Goal: Task Accomplishment & Management: Manage account settings

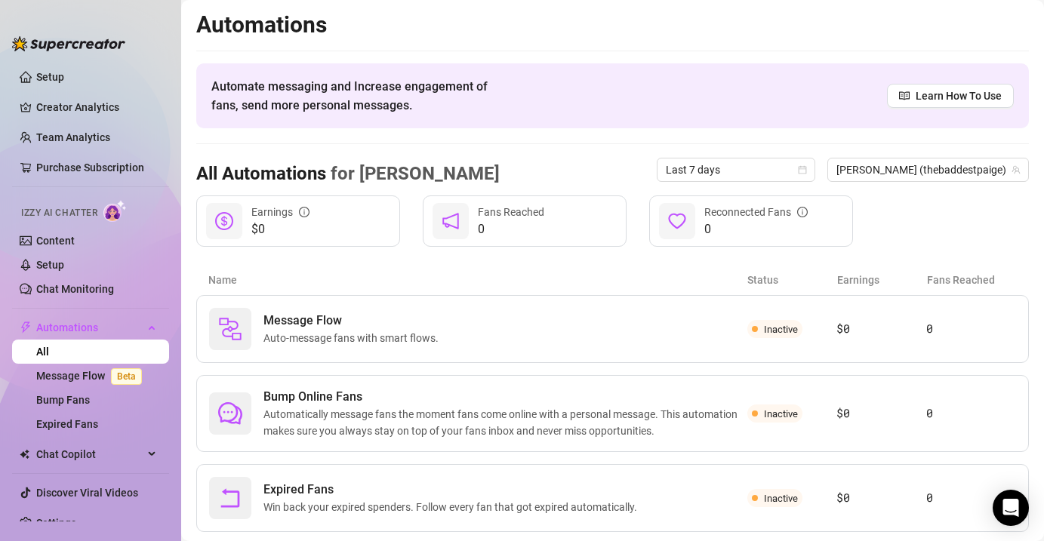
scroll to position [36, 0]
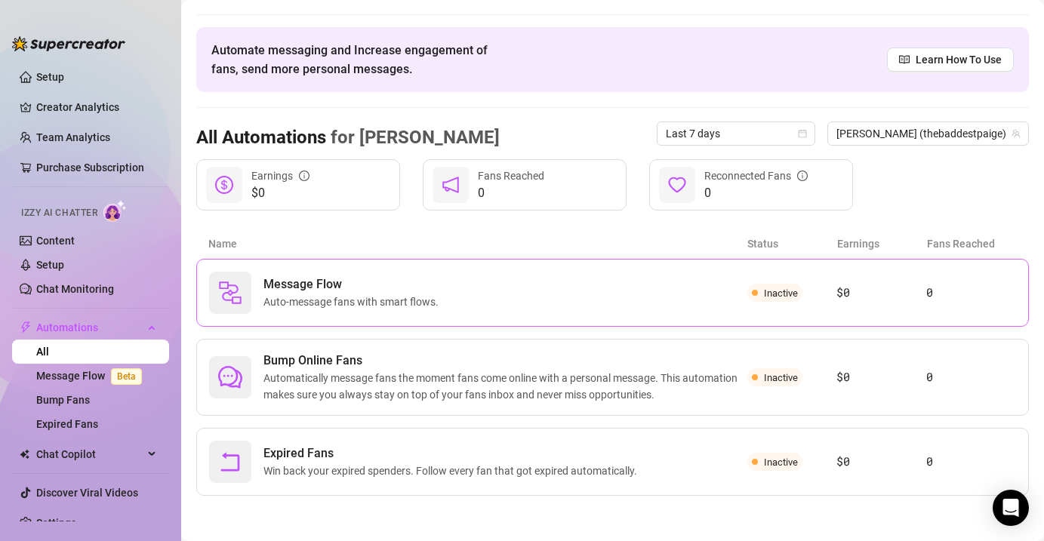
click at [506, 301] on div "Message Flow Auto-message fans with smart flows." at bounding box center [478, 293] width 538 height 42
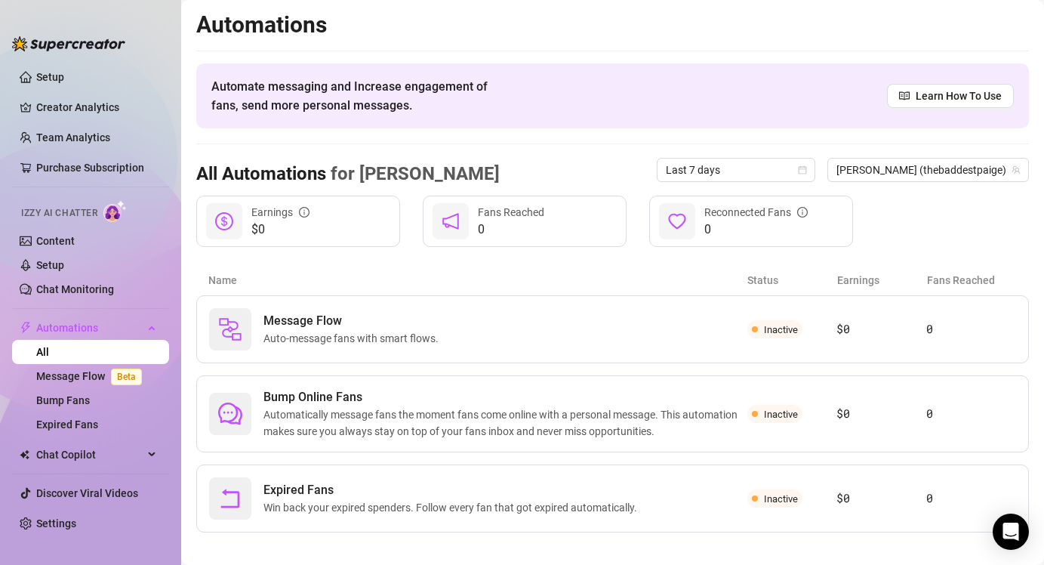
scroll to position [13, 0]
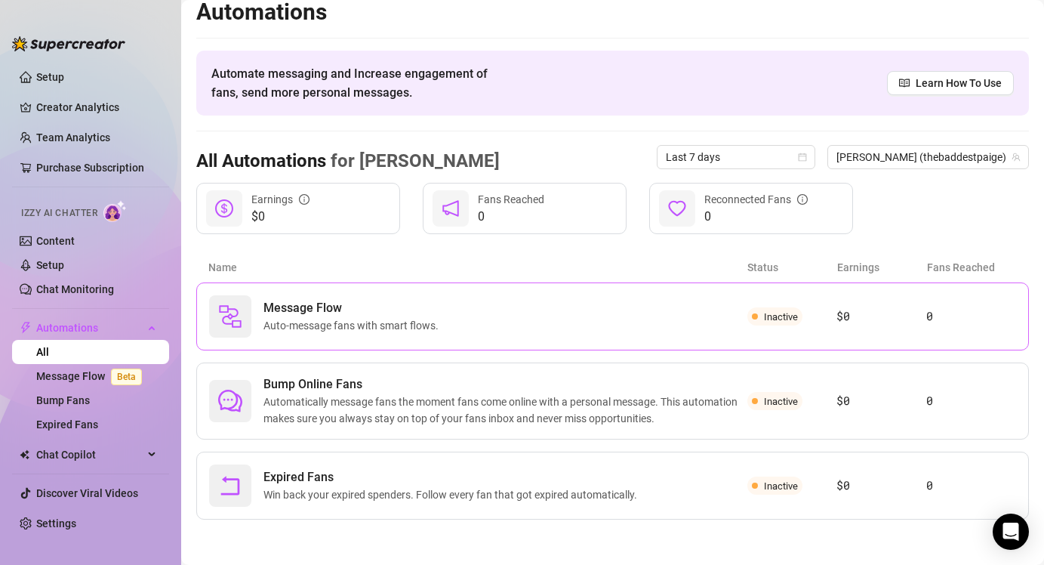
click at [621, 324] on div "Message Flow Auto-message fans with smart flows." at bounding box center [478, 316] width 538 height 42
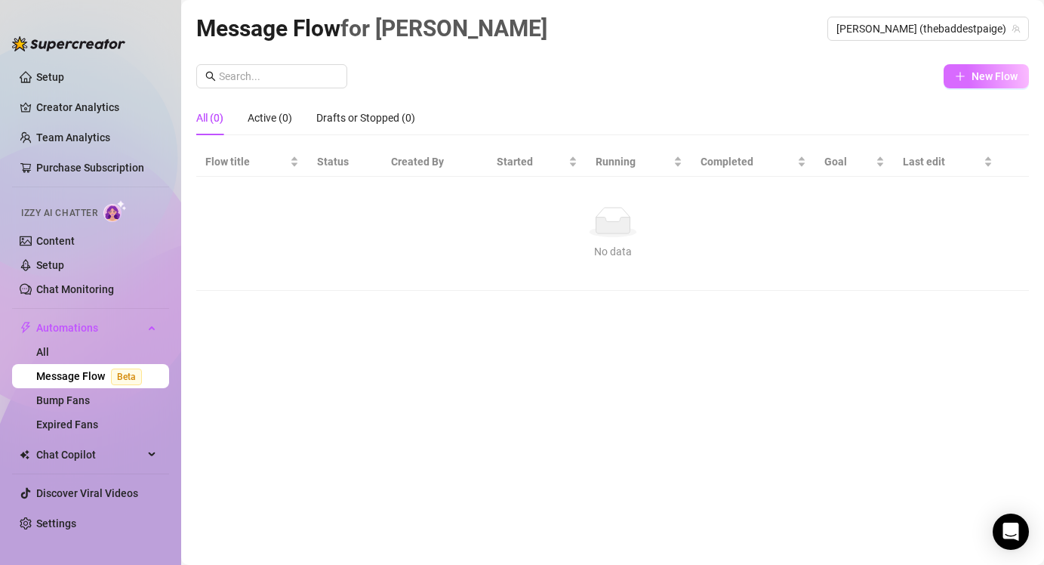
click at [991, 81] on span "New Flow" at bounding box center [995, 76] width 46 height 12
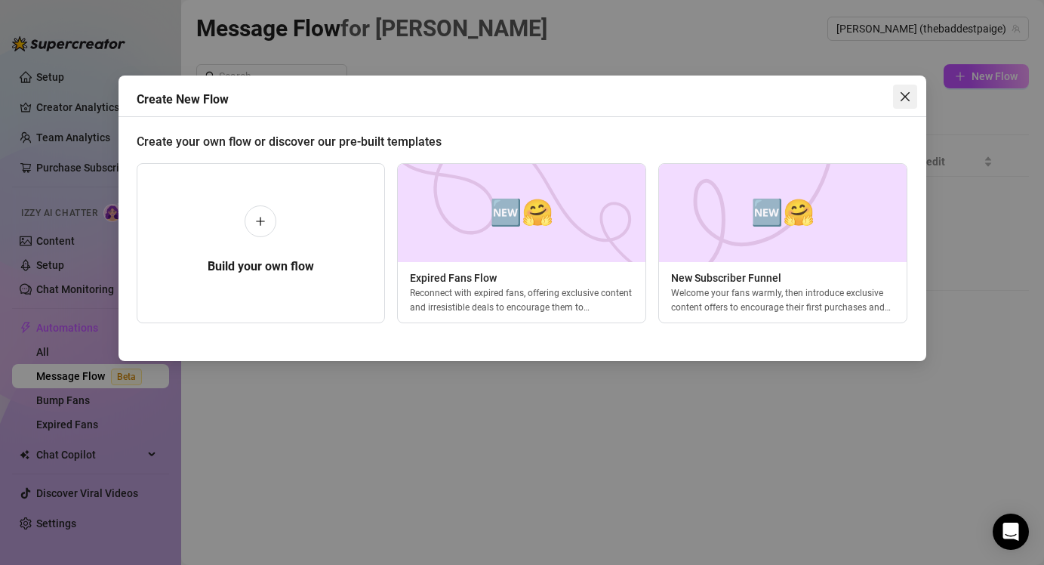
click at [907, 89] on button "Close" at bounding box center [905, 97] width 24 height 24
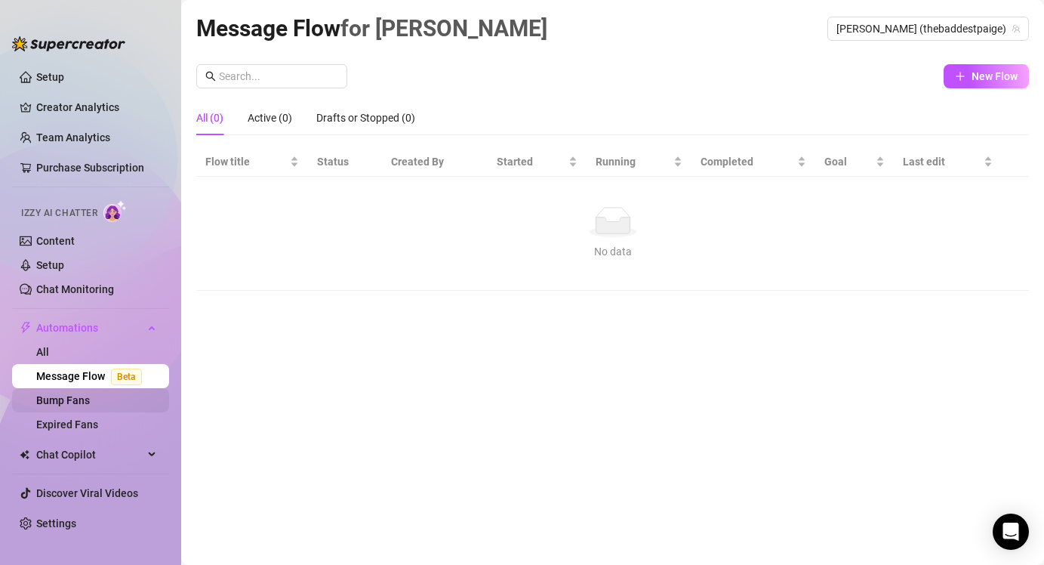
click at [61, 400] on link "Bump Fans" at bounding box center [63, 400] width 54 height 12
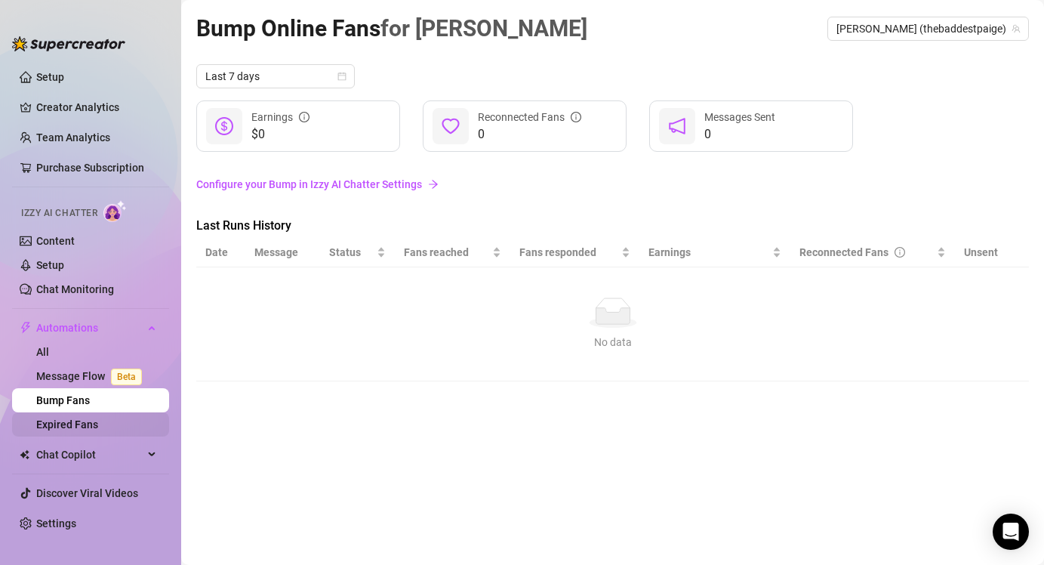
click at [65, 427] on link "Expired Fans" at bounding box center [67, 424] width 62 height 12
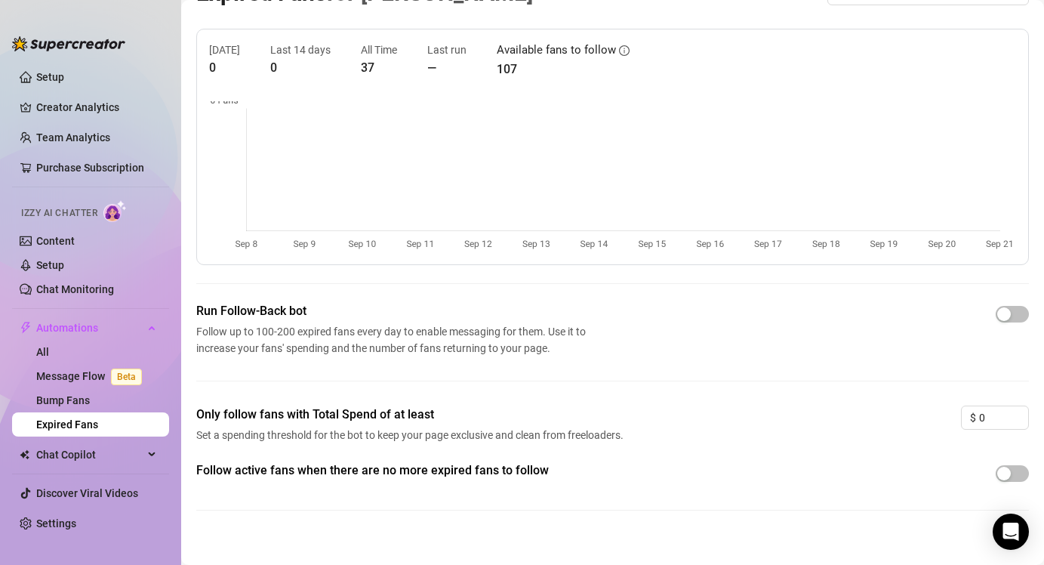
scroll to position [51, 0]
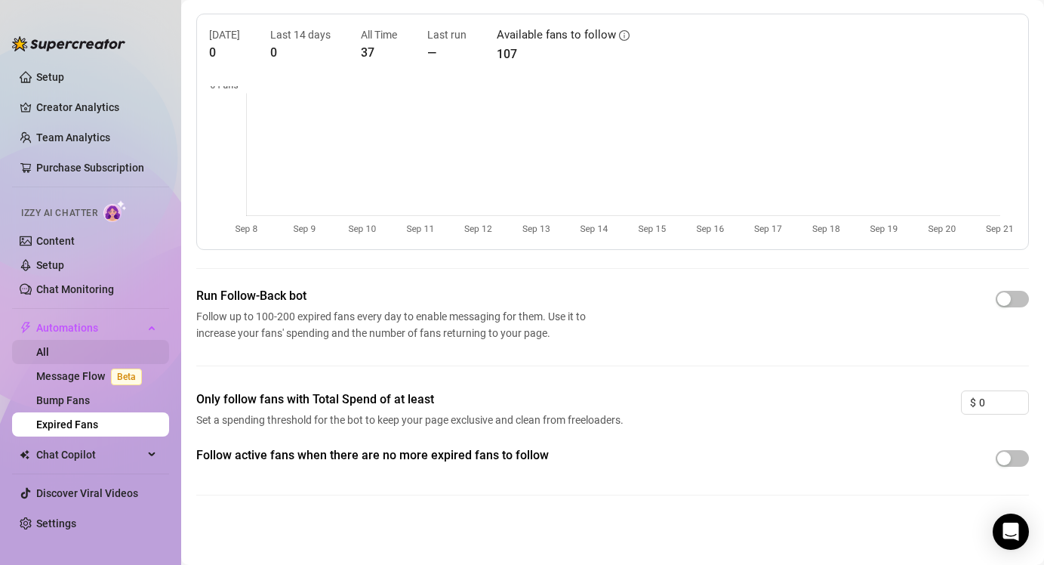
click at [49, 356] on link "All" at bounding box center [42, 352] width 13 height 12
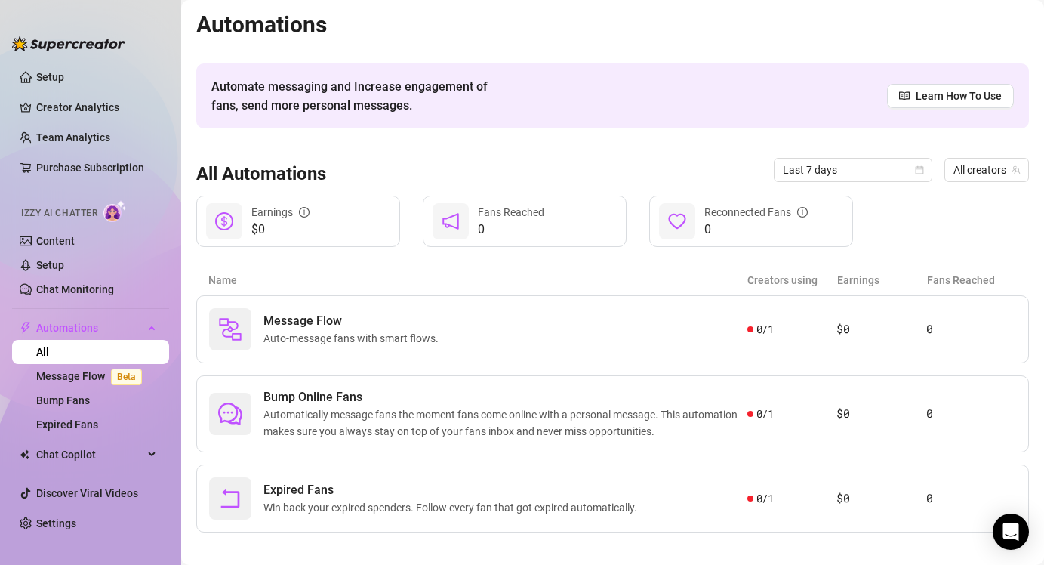
scroll to position [13, 0]
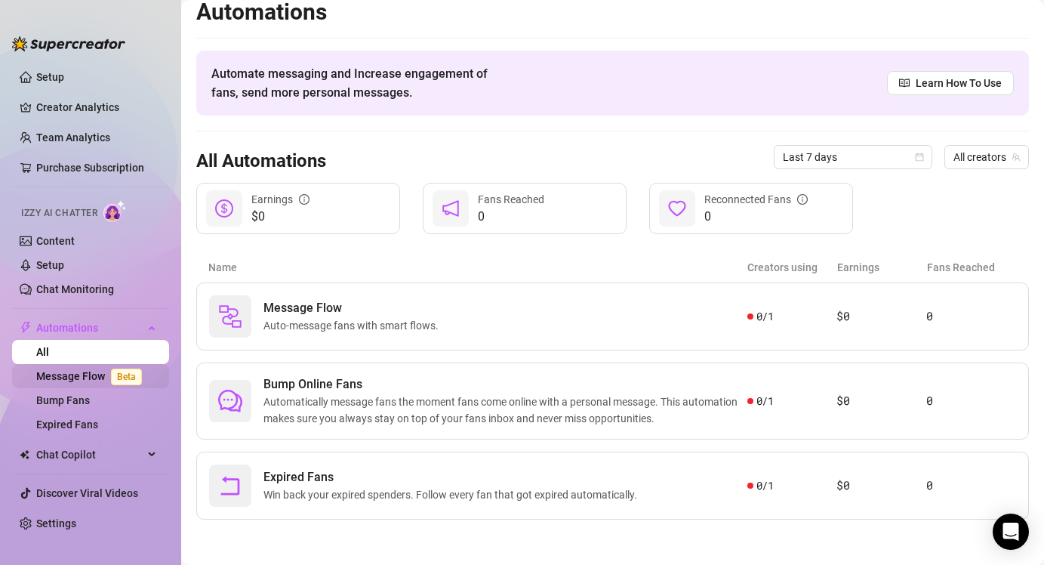
click at [79, 374] on link "Message Flow Beta" at bounding box center [92, 376] width 112 height 12
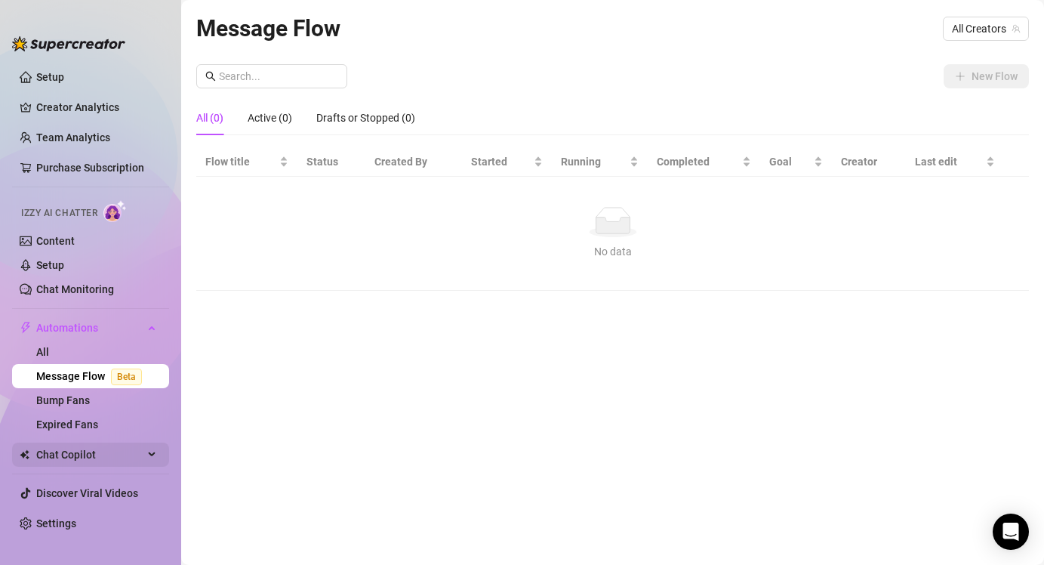
click at [73, 456] on span "Chat Copilot" at bounding box center [89, 454] width 107 height 24
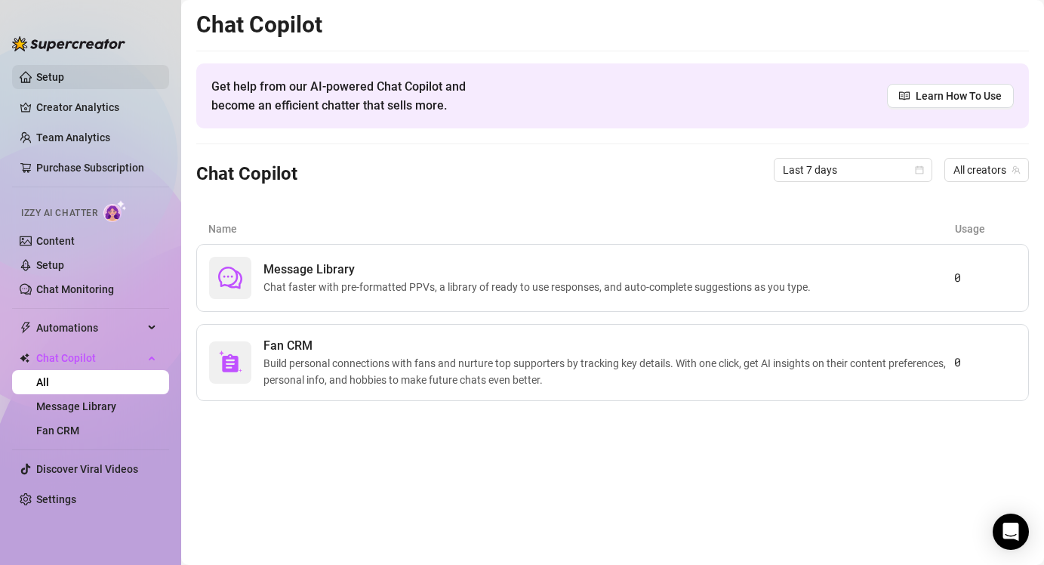
click at [64, 80] on link "Setup" at bounding box center [50, 77] width 28 height 12
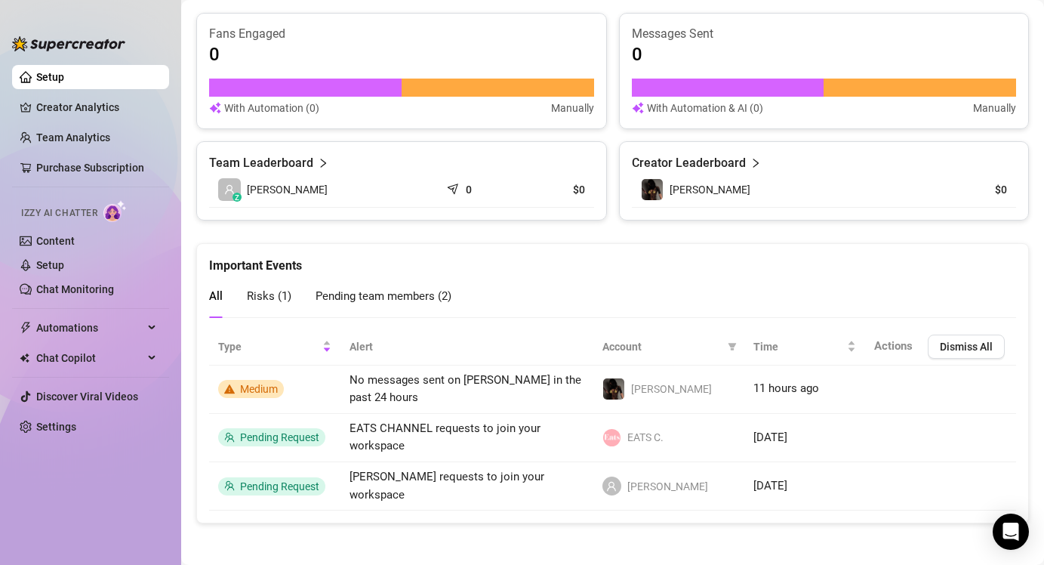
scroll to position [947, 0]
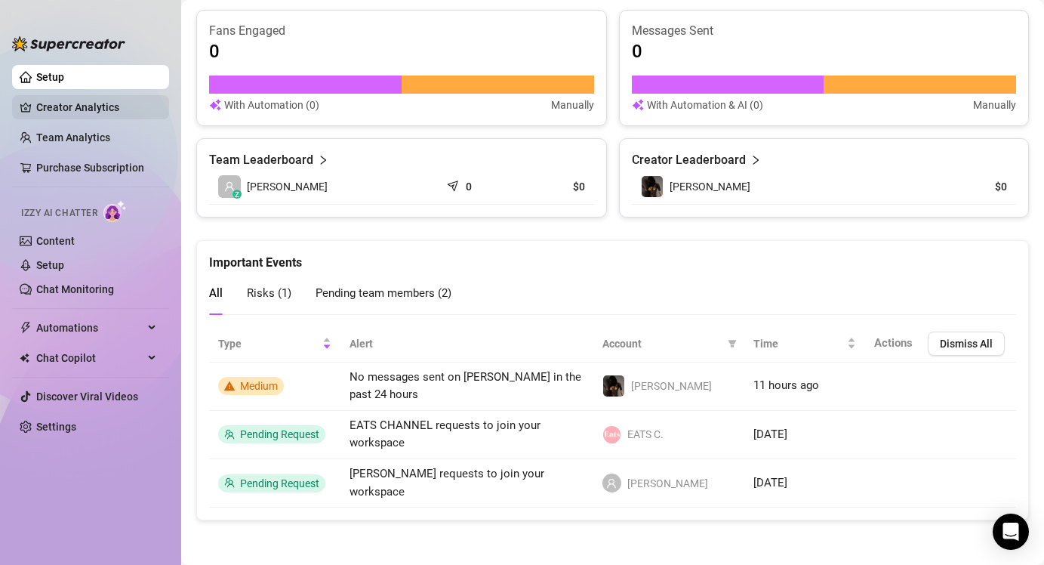
click at [89, 108] on link "Creator Analytics" at bounding box center [96, 107] width 121 height 24
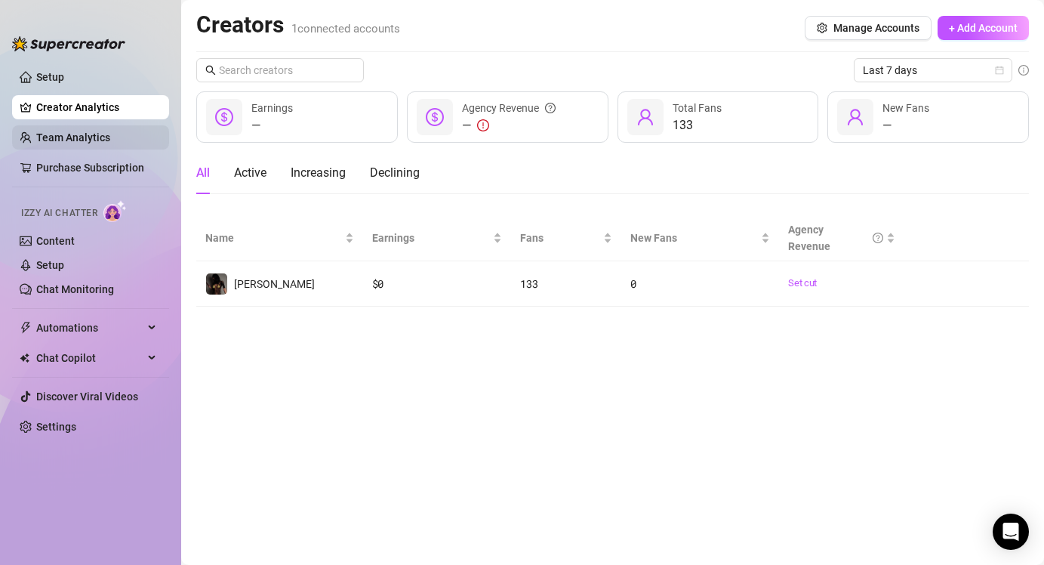
click at [102, 131] on link "Team Analytics" at bounding box center [73, 137] width 74 height 12
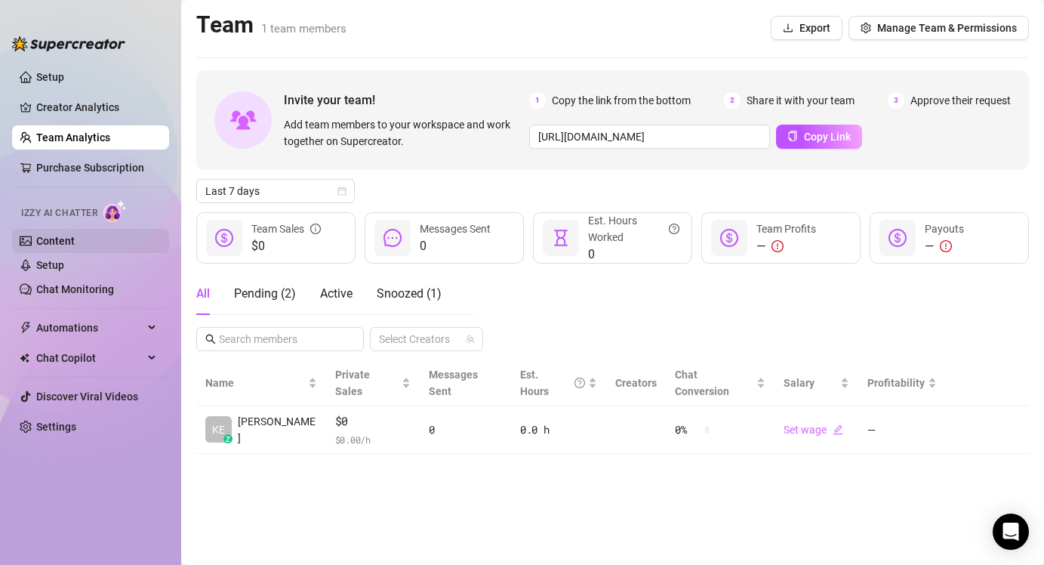
click at [54, 235] on link "Content" at bounding box center [55, 241] width 39 height 12
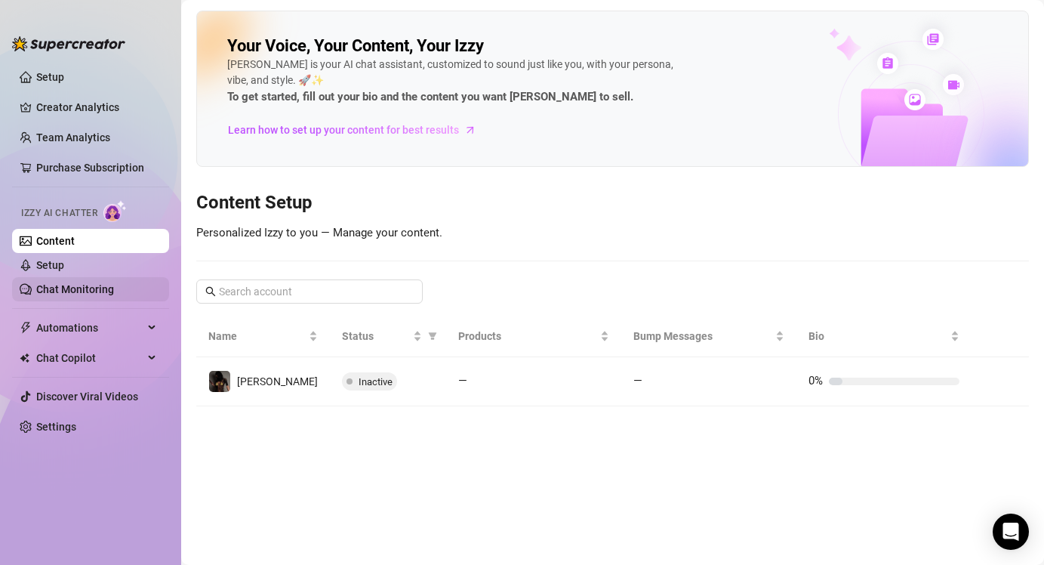
click at [81, 289] on link "Chat Monitoring" at bounding box center [75, 289] width 78 height 12
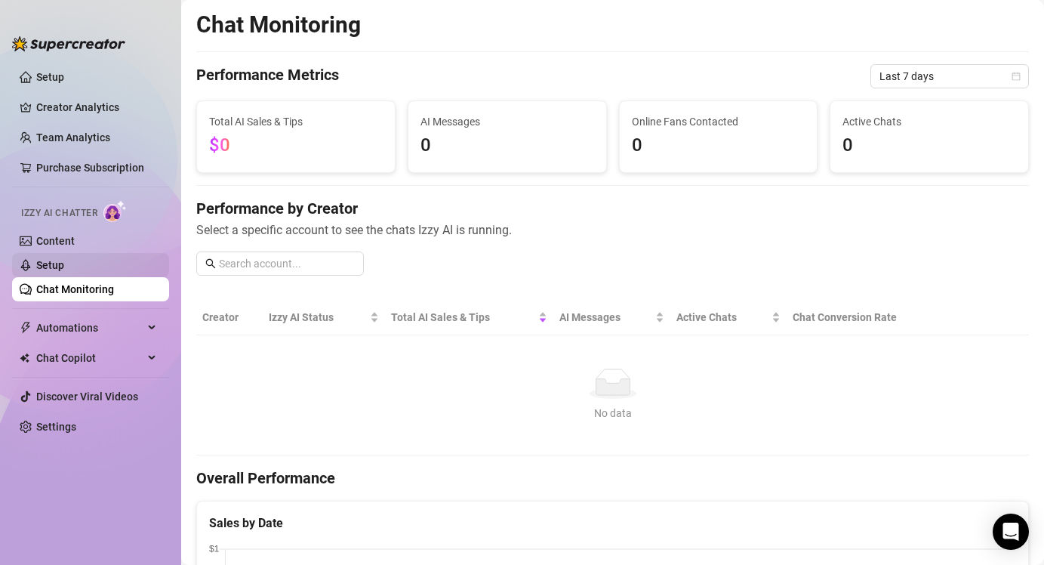
click at [64, 271] on link "Setup" at bounding box center [50, 265] width 28 height 12
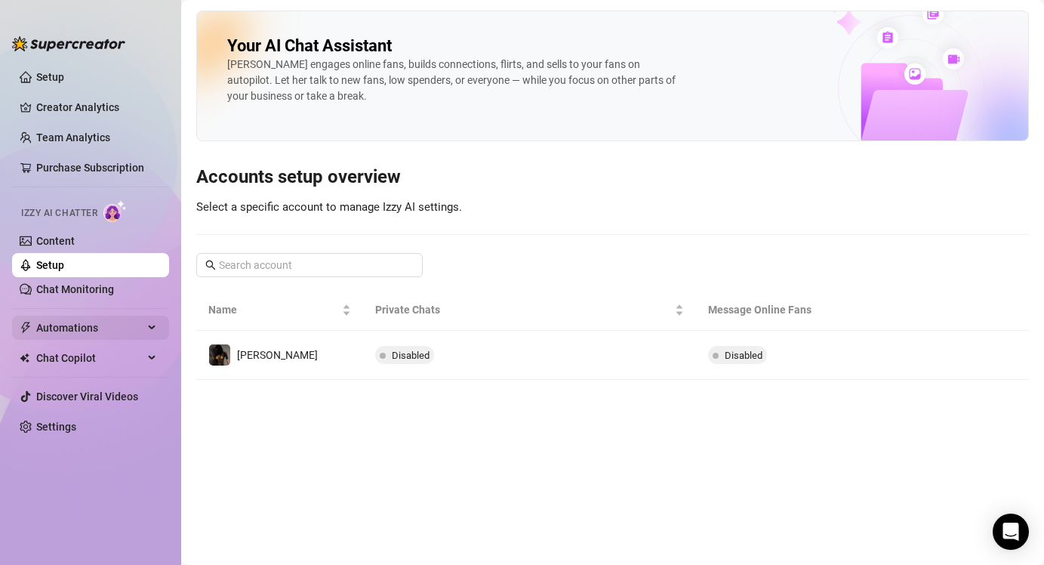
click at [88, 330] on span "Automations" at bounding box center [89, 328] width 107 height 24
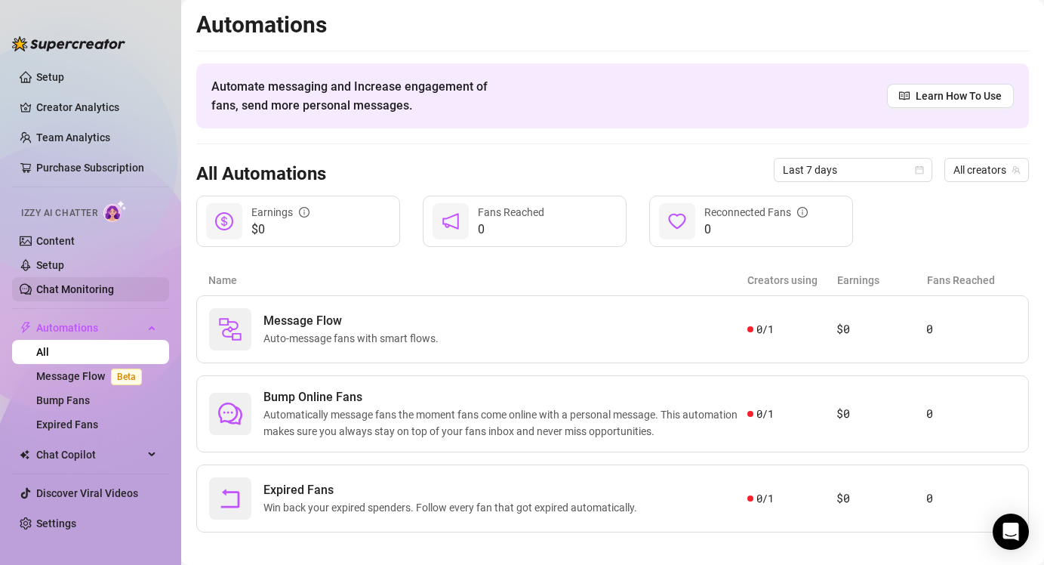
click at [89, 291] on link "Chat Monitoring" at bounding box center [75, 289] width 78 height 12
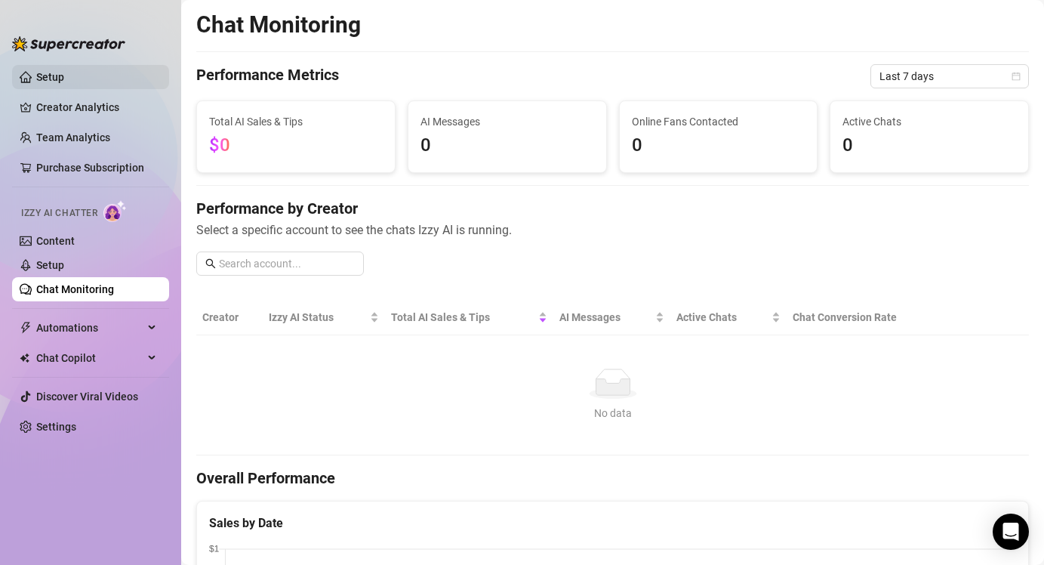
click at [44, 74] on link "Setup" at bounding box center [50, 77] width 28 height 12
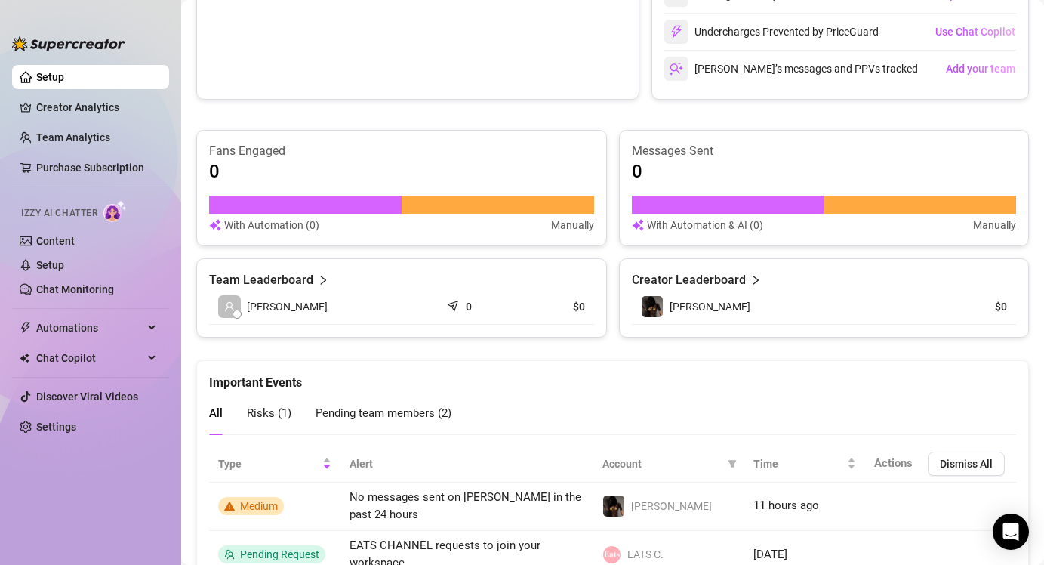
scroll to position [947, 0]
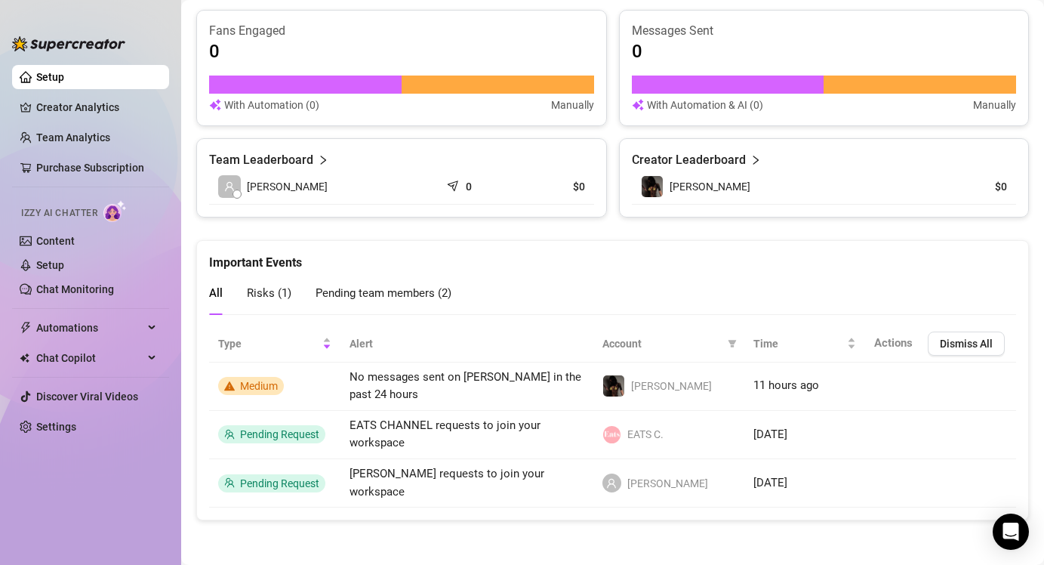
click at [364, 297] on span "Pending team members ( 2 )" at bounding box center [384, 293] width 136 height 14
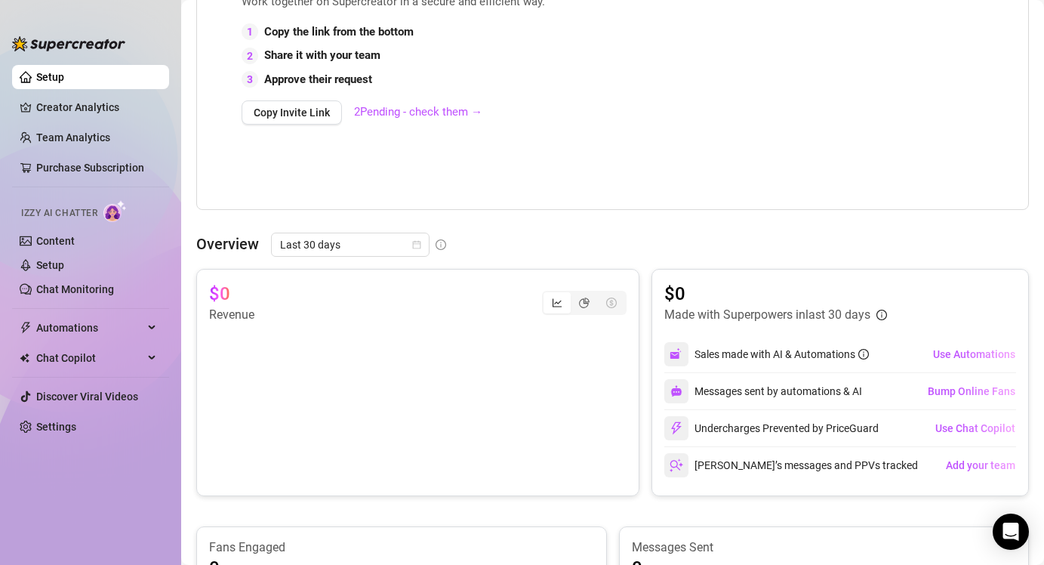
scroll to position [424, 0]
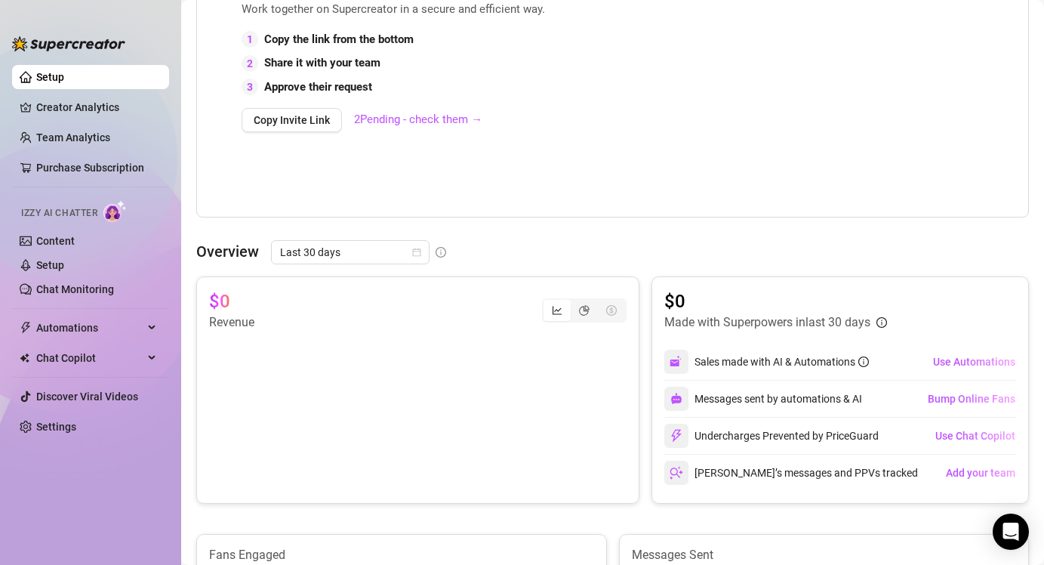
click at [54, 441] on ul "Setup Creator Analytics Team Analytics Purchase Subscription Izzy AI Chatter Co…" at bounding box center [90, 302] width 157 height 486
click at [48, 427] on link "Settings" at bounding box center [56, 426] width 40 height 12
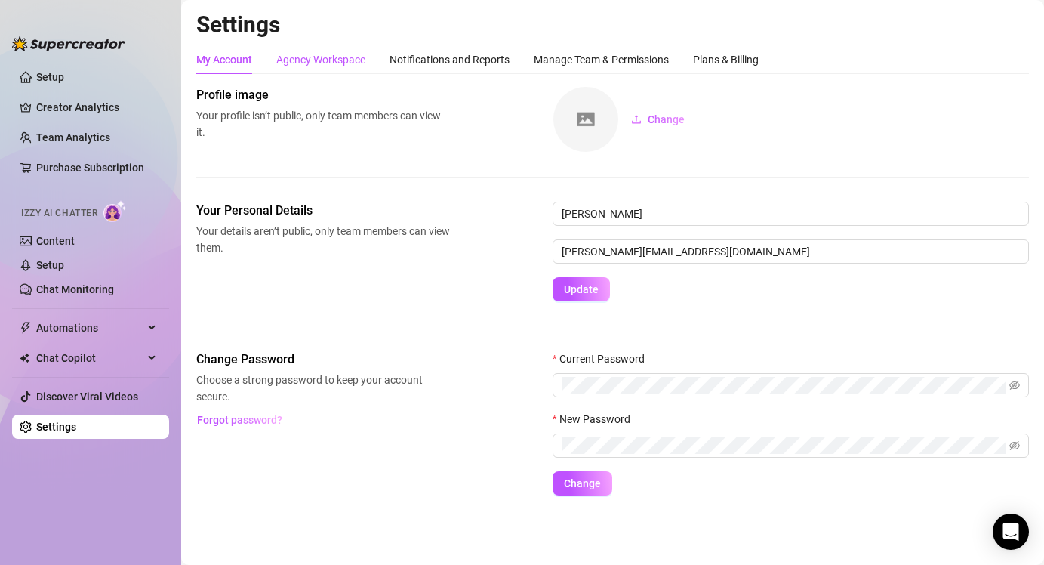
click at [316, 57] on div "Agency Workspace" at bounding box center [320, 59] width 89 height 17
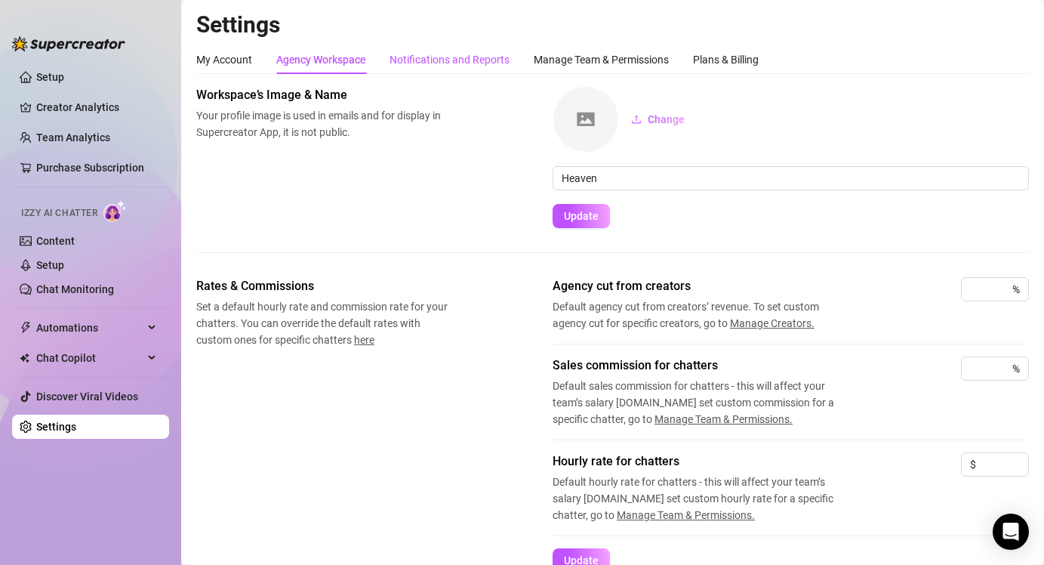
click at [465, 60] on div "Notifications and Reports" at bounding box center [450, 59] width 120 height 17
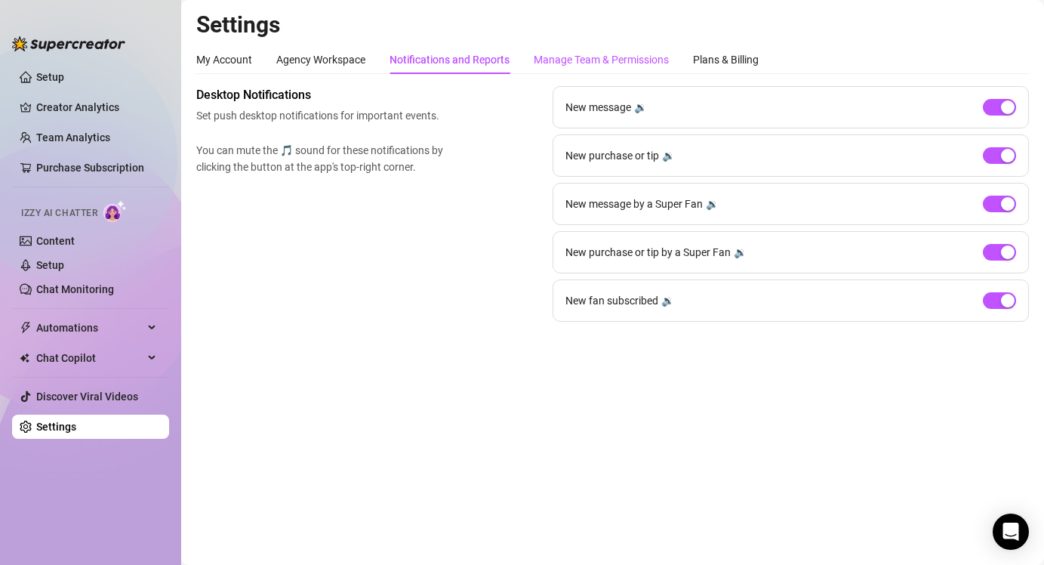
click at [592, 62] on div "Manage Team & Permissions" at bounding box center [601, 59] width 135 height 17
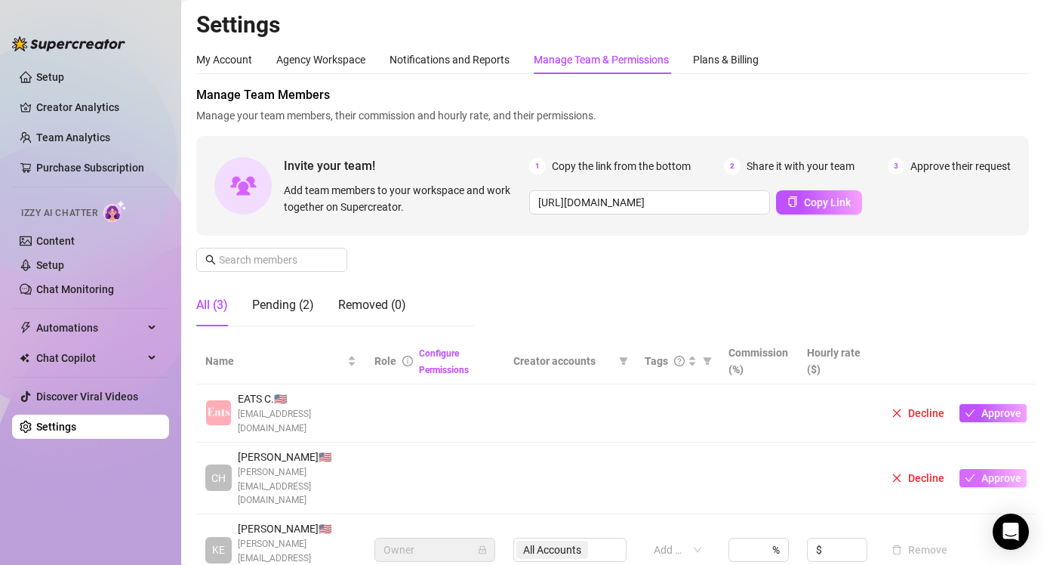
click at [995, 469] on button "Approve" at bounding box center [993, 478] width 67 height 18
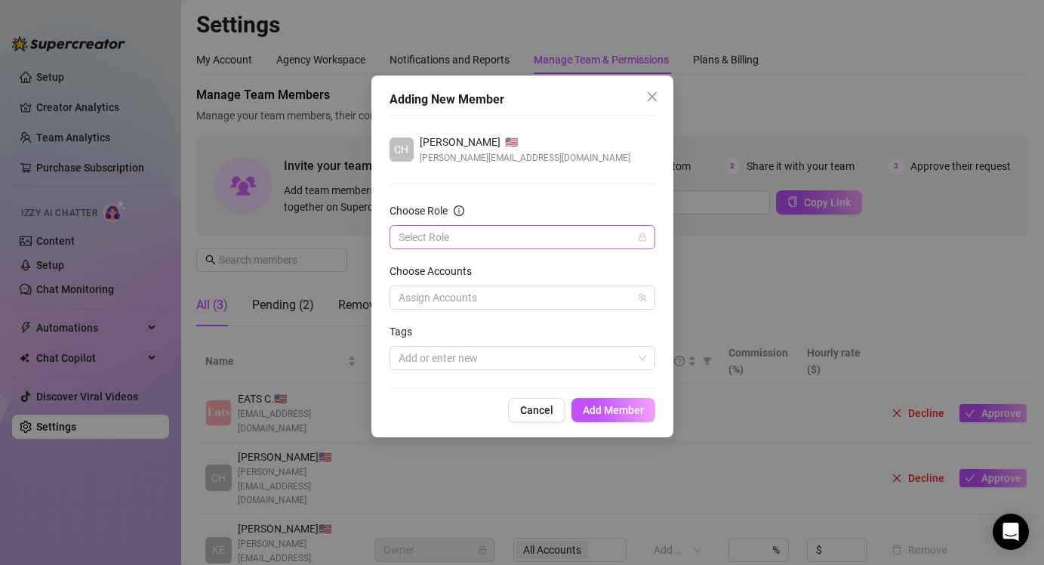
click at [568, 231] on input "Choose Role" at bounding box center [516, 237] width 234 height 23
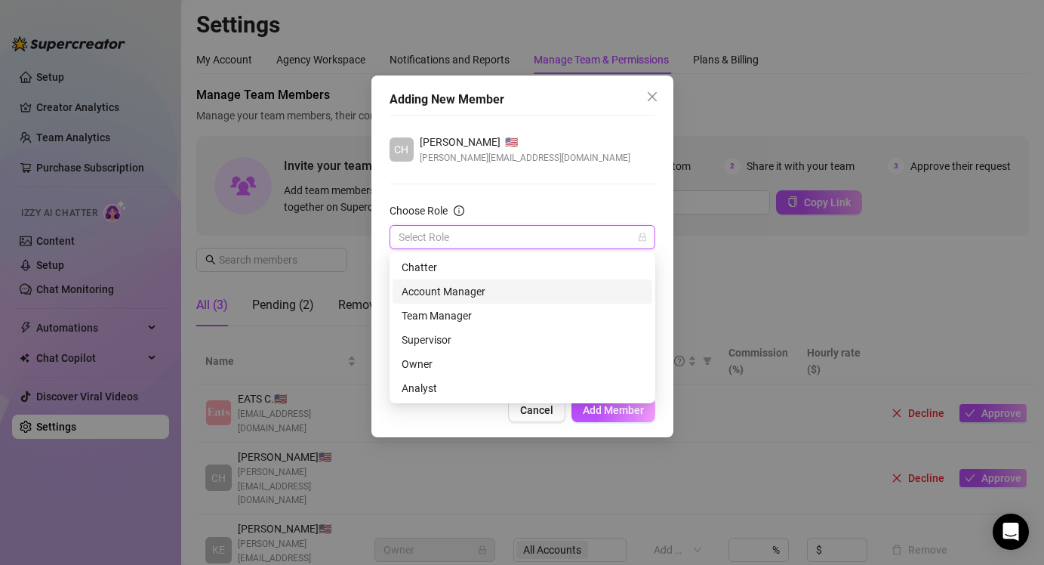
click at [457, 290] on div "Account Manager" at bounding box center [523, 291] width 242 height 17
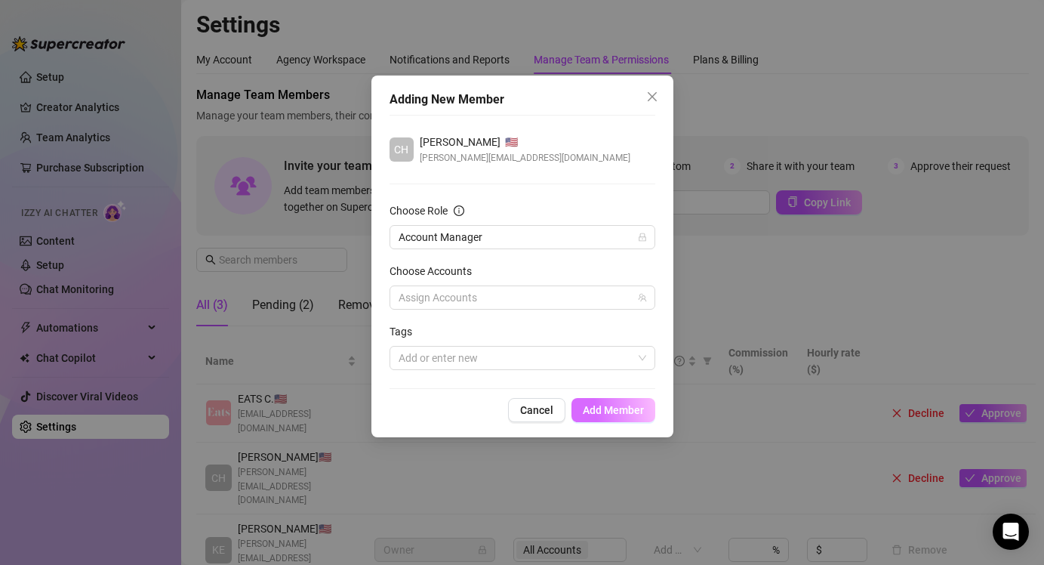
click at [605, 408] on span "Add Member" at bounding box center [613, 410] width 61 height 12
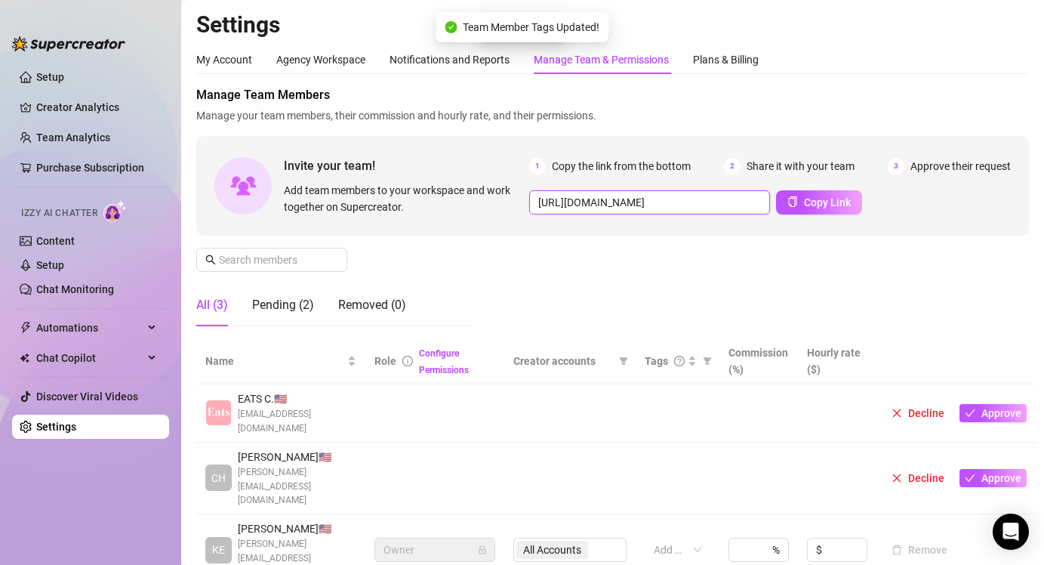
click at [590, 196] on input "[URL][DOMAIN_NAME]" at bounding box center [649, 202] width 241 height 24
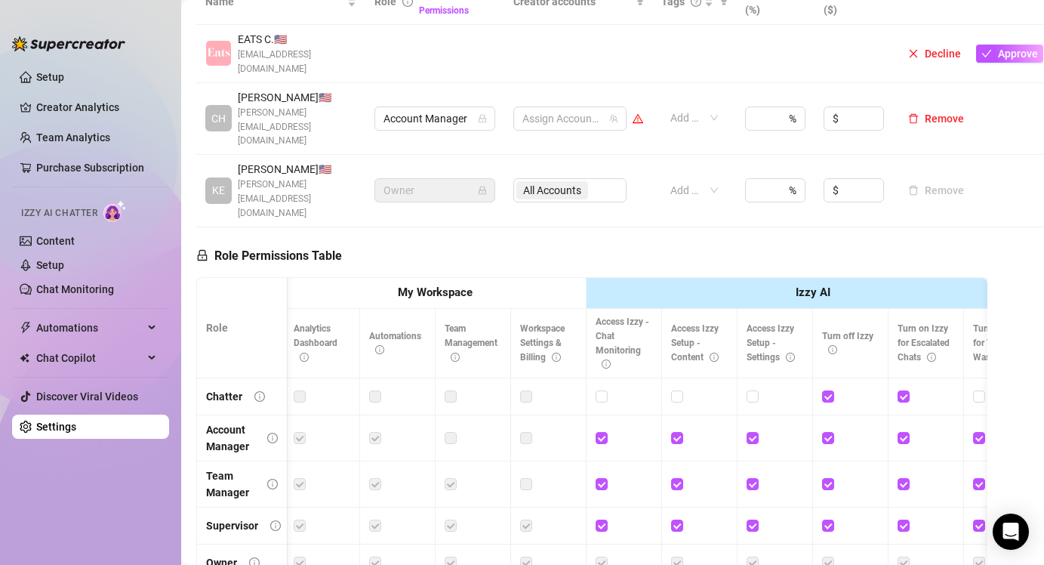
scroll to position [337, 0]
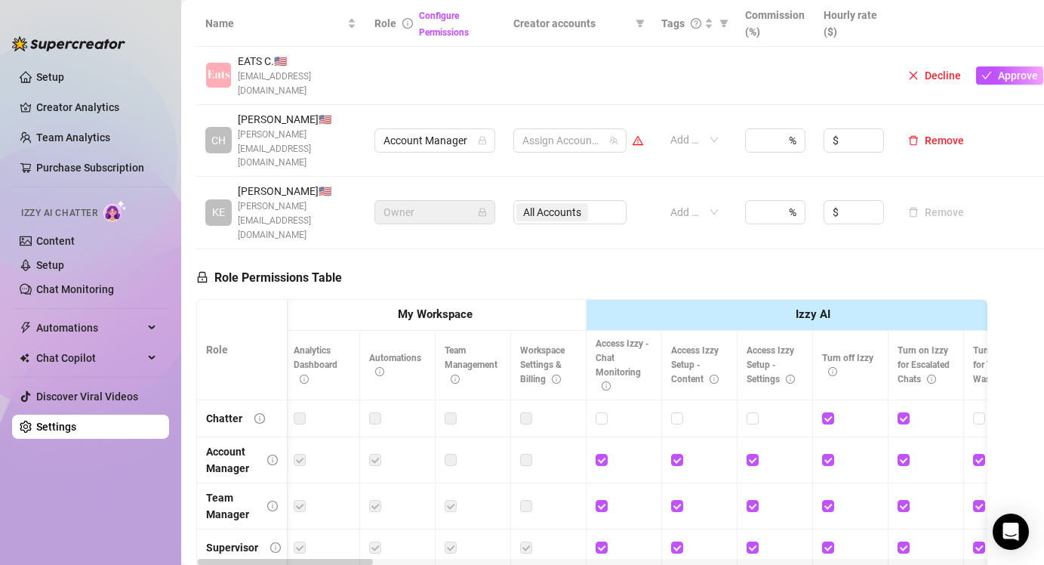
click at [436, 307] on strong "My Workspace" at bounding box center [435, 314] width 75 height 14
click at [645, 300] on th "Izzy AI" at bounding box center [813, 315] width 453 height 31
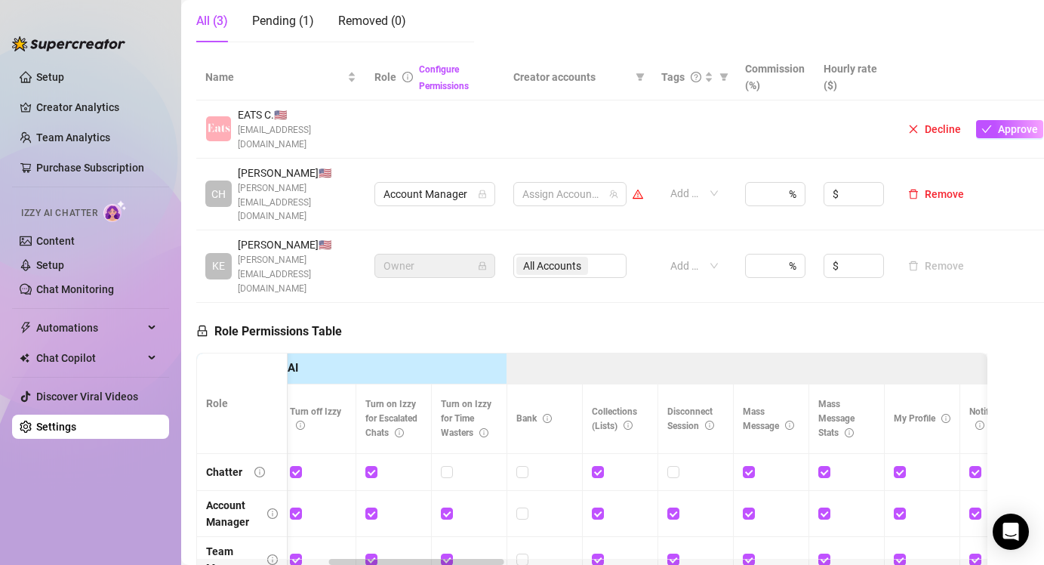
scroll to position [0, 0]
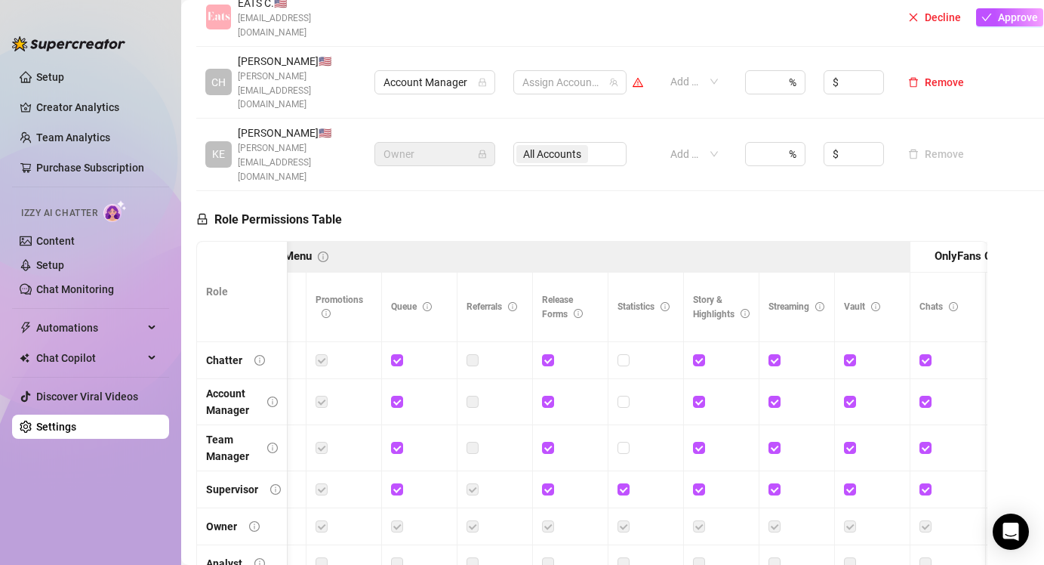
click at [475, 393] on label at bounding box center [473, 401] width 12 height 17
click at [469, 393] on label at bounding box center [473, 401] width 12 height 17
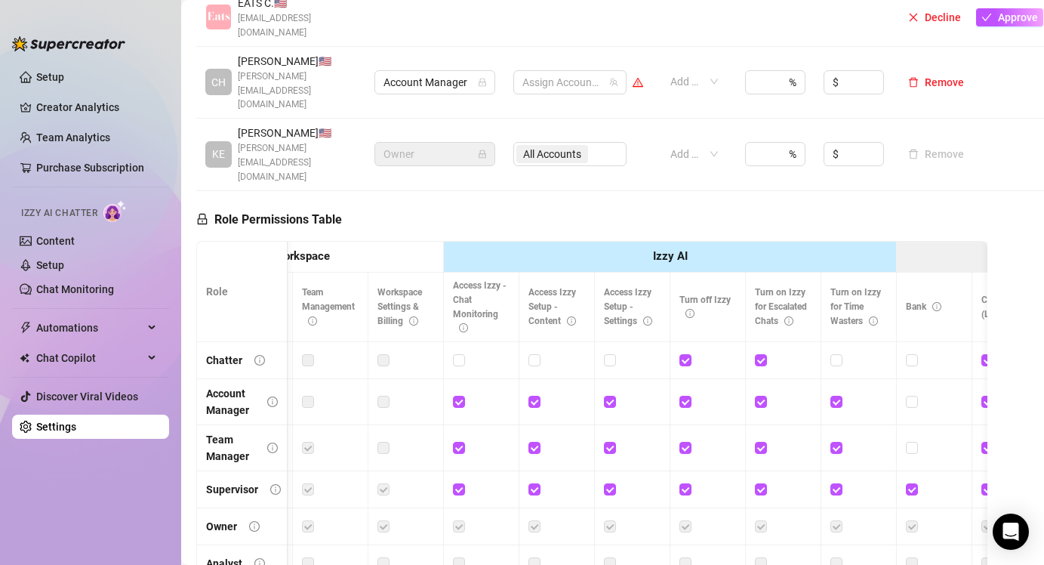
click at [385, 393] on label at bounding box center [383, 401] width 12 height 17
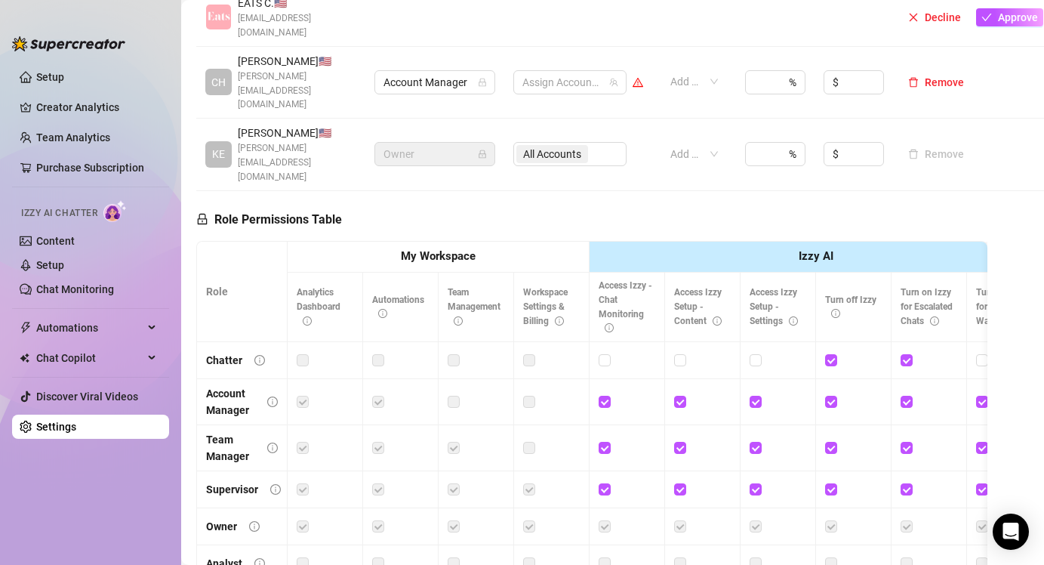
click at [527, 439] on label at bounding box center [529, 447] width 12 height 17
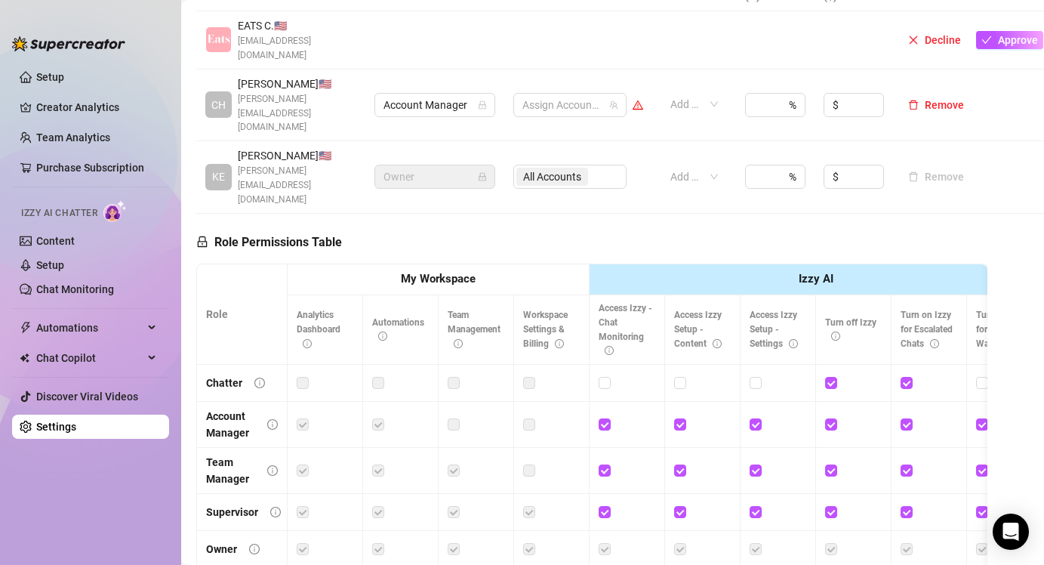
click at [306, 371] on div at bounding box center [325, 383] width 57 height 24
click at [303, 374] on label at bounding box center [303, 382] width 12 height 17
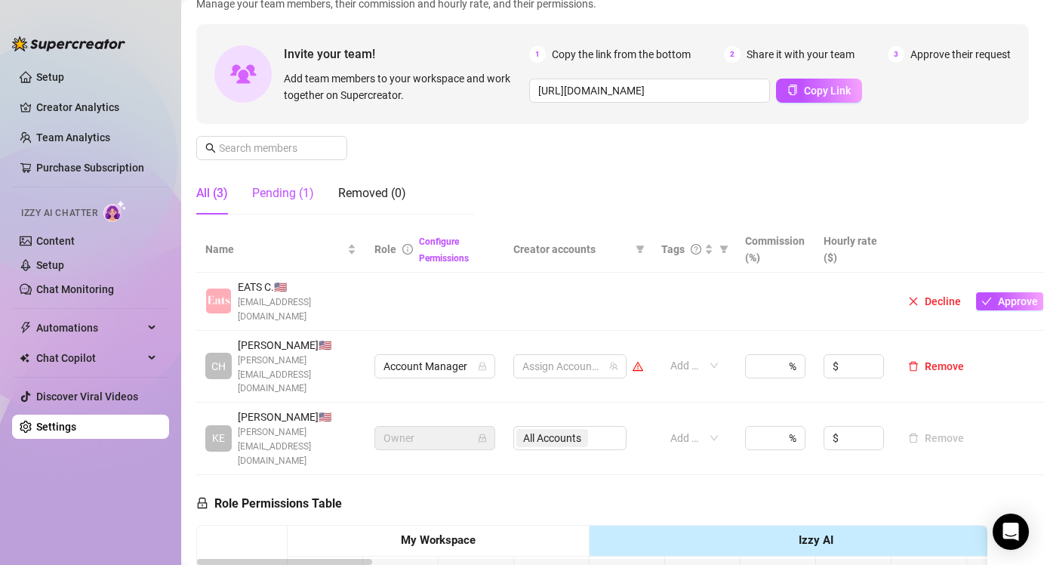
click at [285, 190] on div "Pending (1)" at bounding box center [283, 193] width 62 height 18
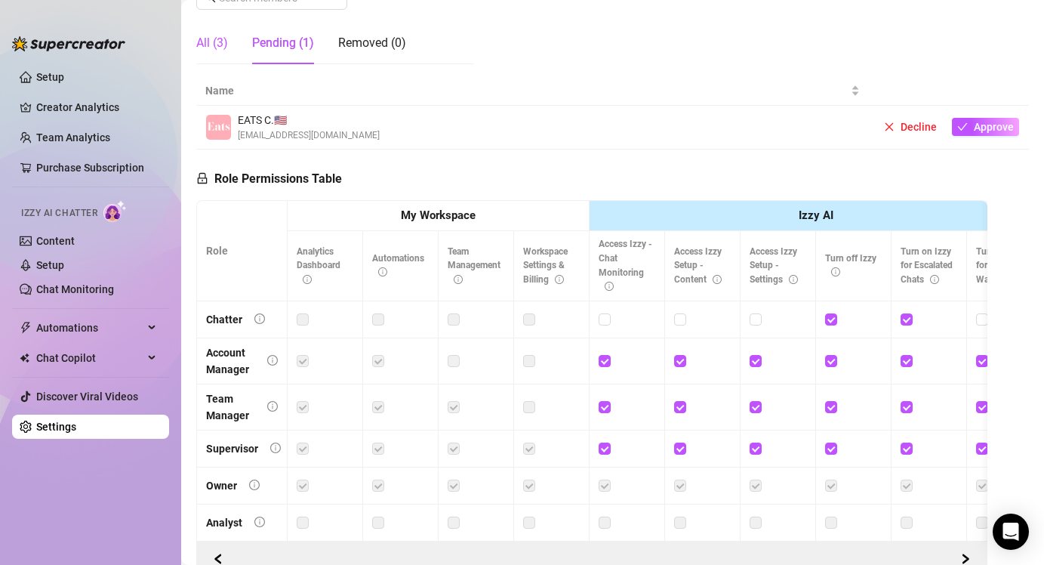
click at [221, 45] on div "All (3)" at bounding box center [212, 43] width 32 height 18
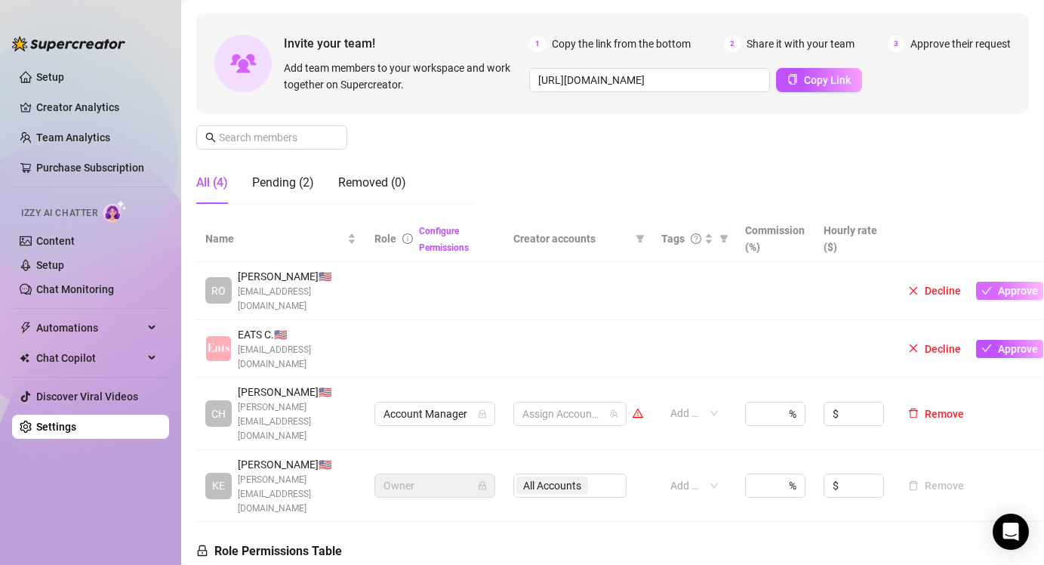
click at [1003, 285] on span "Approve" at bounding box center [1018, 291] width 40 height 12
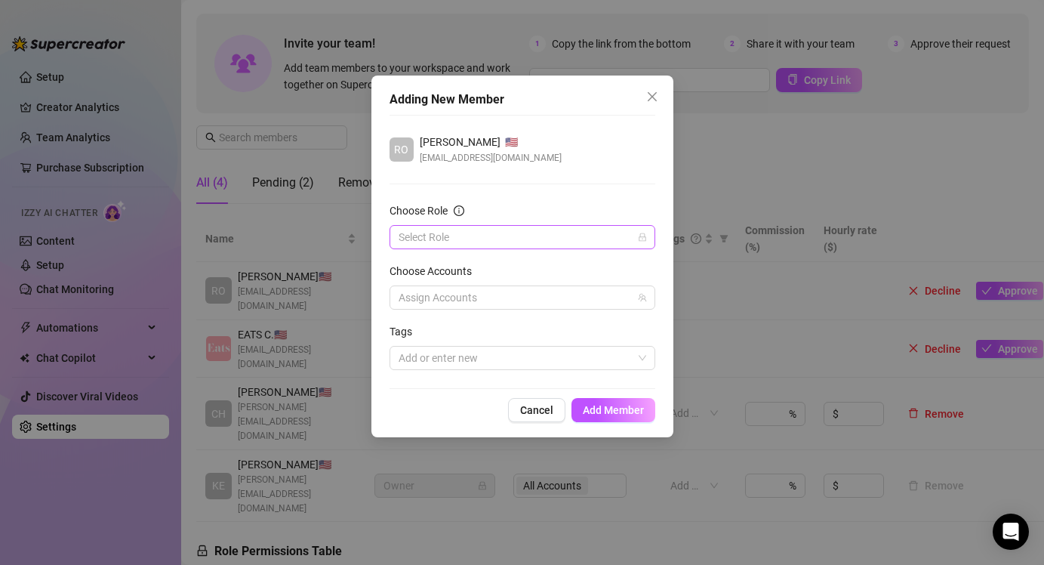
click at [552, 239] on input "Choose Role" at bounding box center [516, 237] width 234 height 23
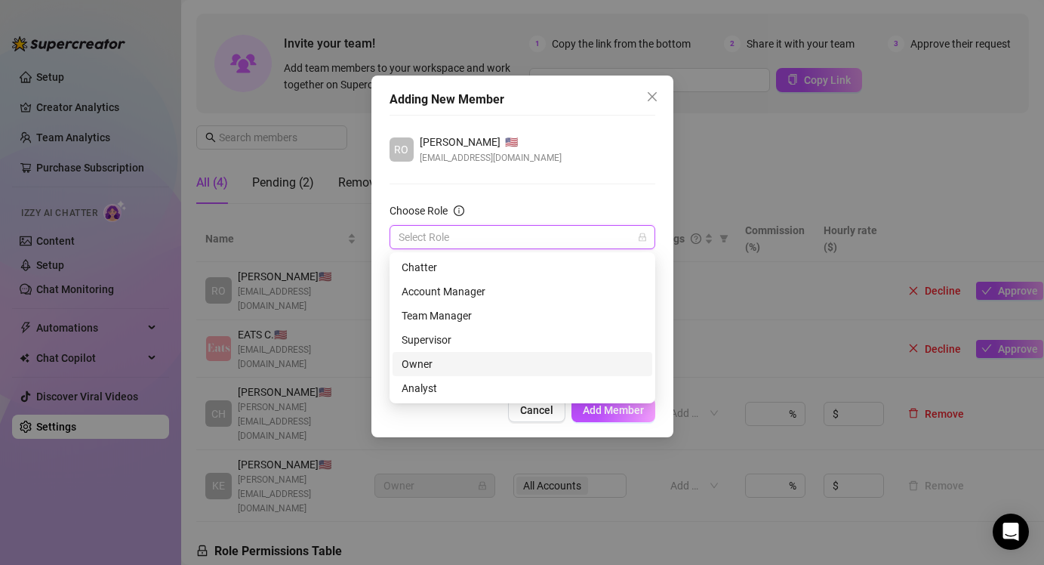
click at [491, 364] on div "Owner" at bounding box center [523, 364] width 242 height 17
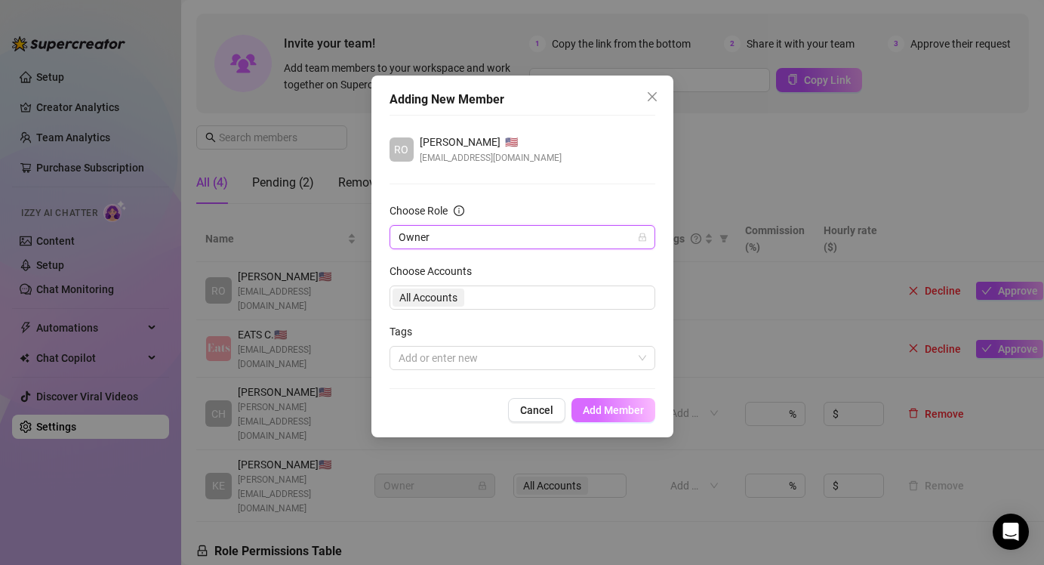
click at [630, 412] on span "Add Member" at bounding box center [613, 410] width 61 height 12
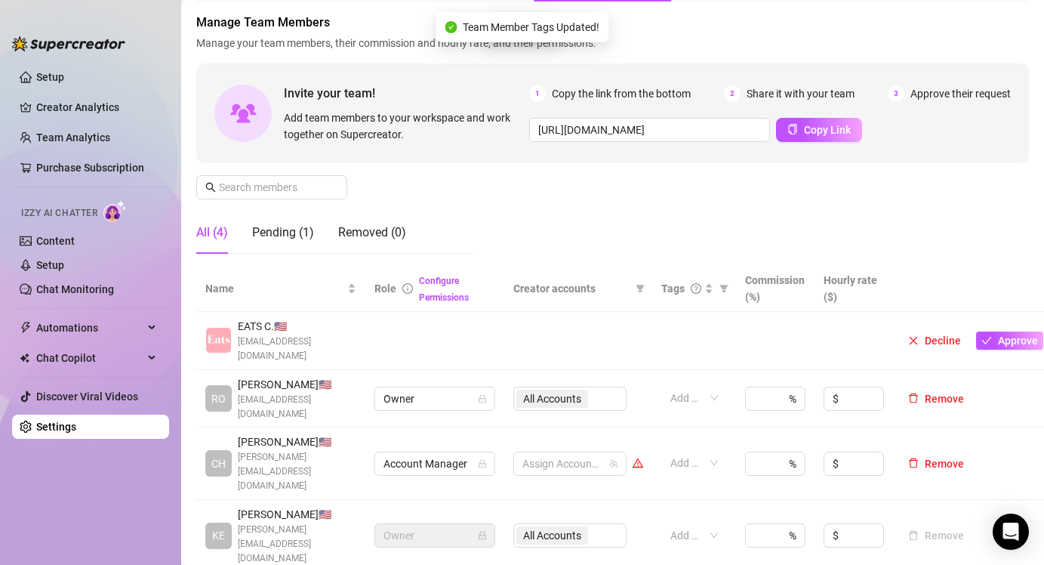
scroll to position [51, 0]
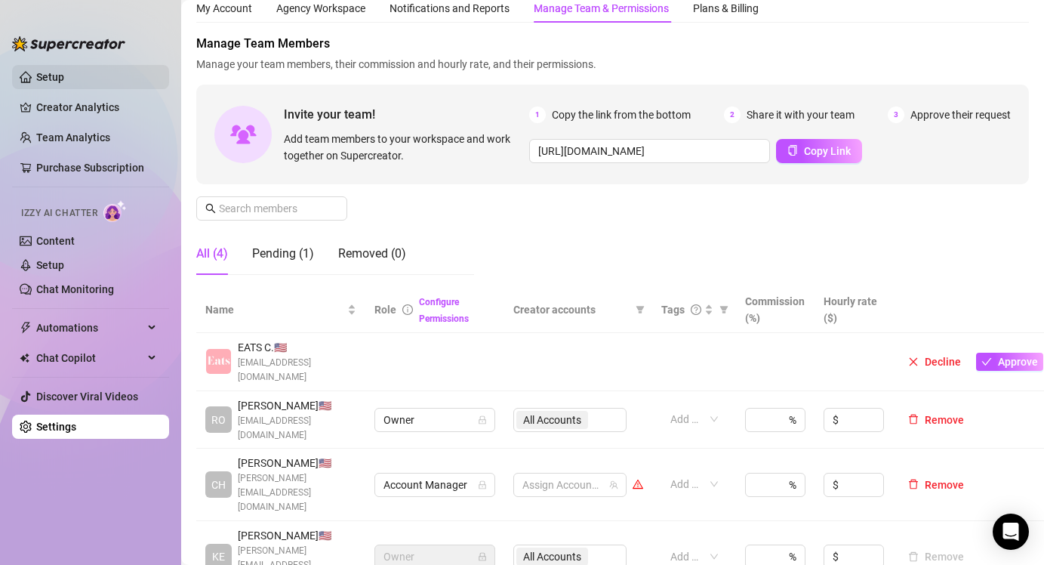
click at [56, 75] on link "Setup" at bounding box center [50, 77] width 28 height 12
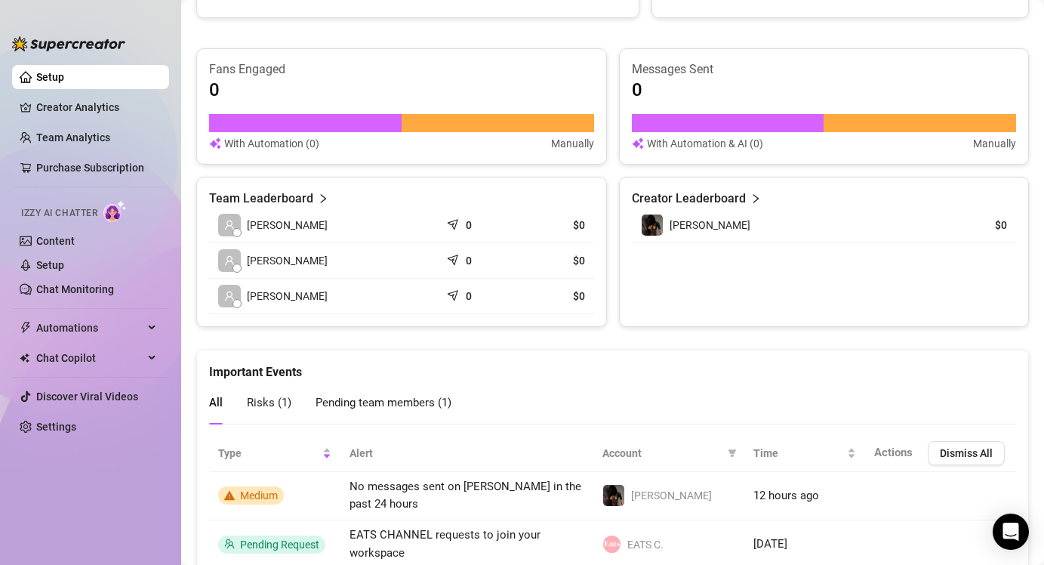
scroll to position [621, 0]
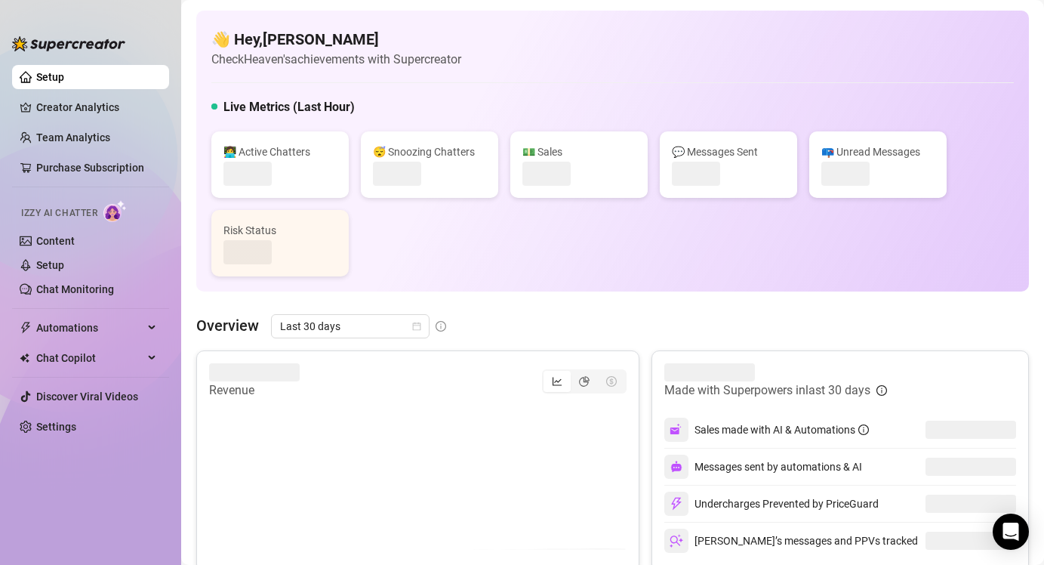
click at [621, 186] on div "💵 Sales" at bounding box center [578, 164] width 137 height 66
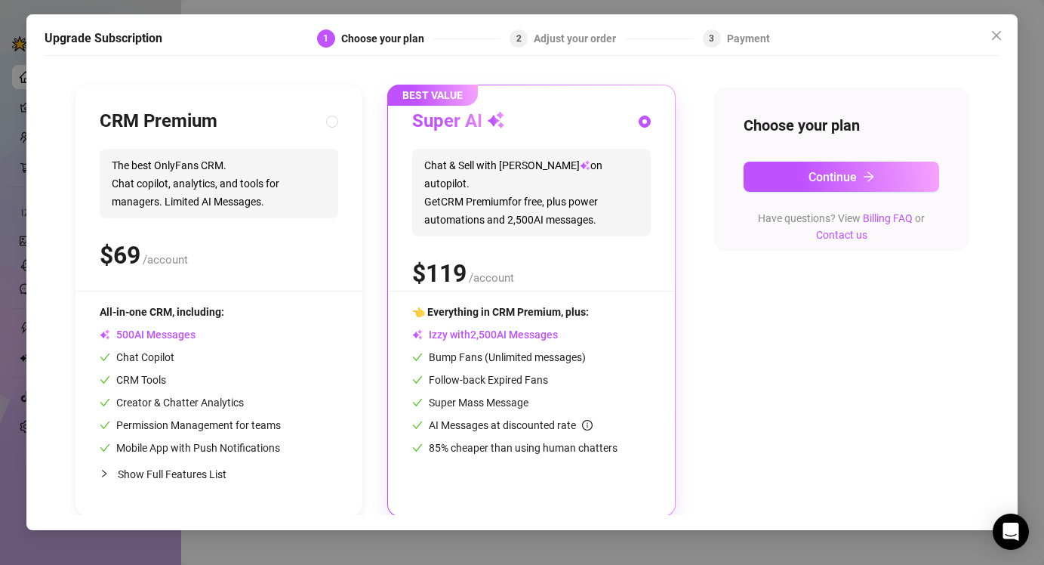
scroll to position [138, 0]
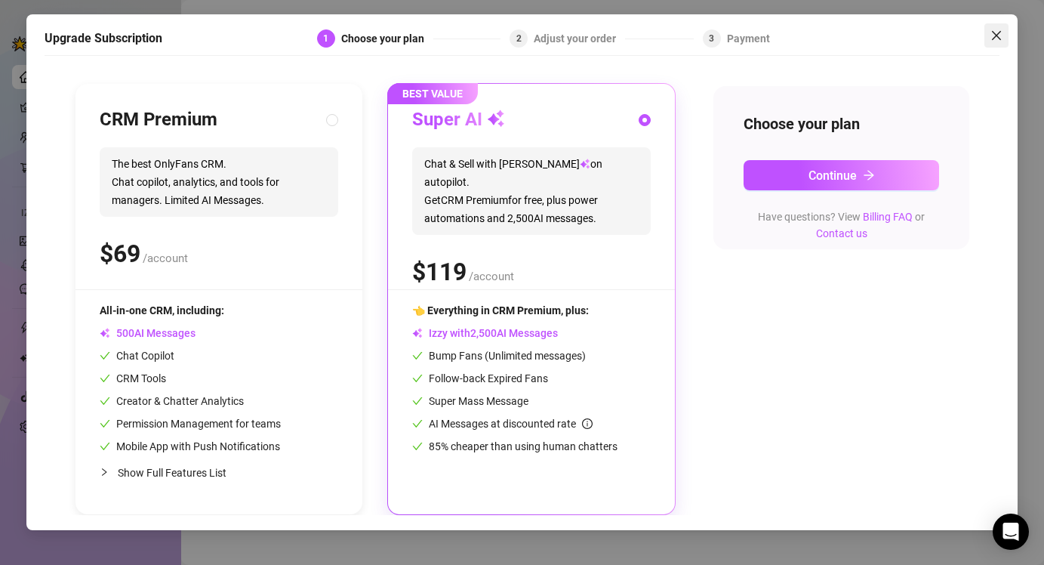
click at [998, 35] on icon "close" at bounding box center [996, 35] width 12 height 12
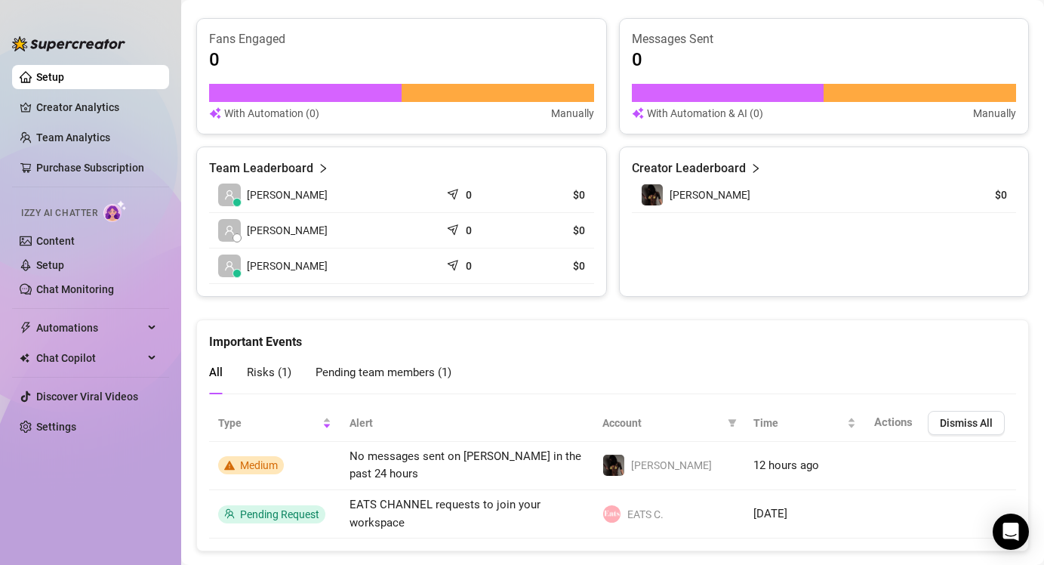
scroll to position [621, 0]
